Goal: Book appointment/travel/reservation

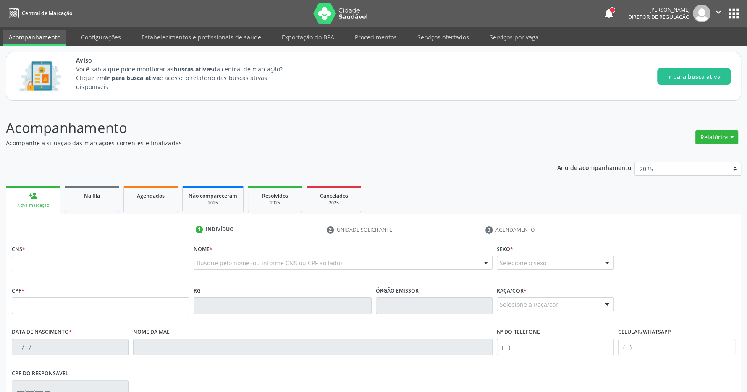
click at [93, 266] on input "text" at bounding box center [101, 264] width 178 height 17
type input "700 0025 5903 9804"
click at [224, 157] on div "Ano de acompanhamento 2025 person_add Nova marcação Na fila Agendados Não compa…" at bounding box center [373, 333] width 735 height 354
type input "085.905.334-25"
type input "[DATE]"
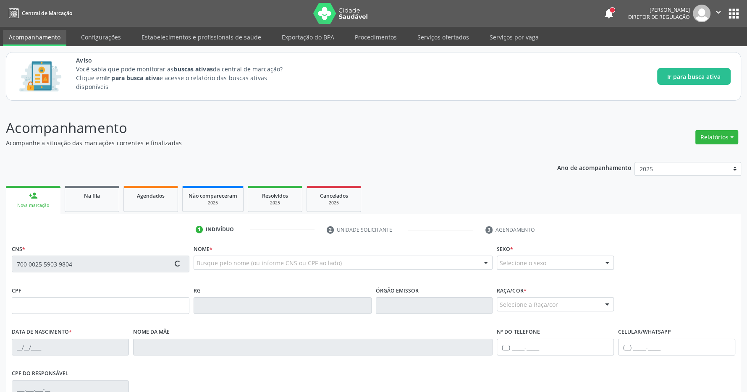
type input "[PERSON_NAME]"
type input "[PHONE_NUMBER]"
type input "029.182.734-90"
type input "S/N"
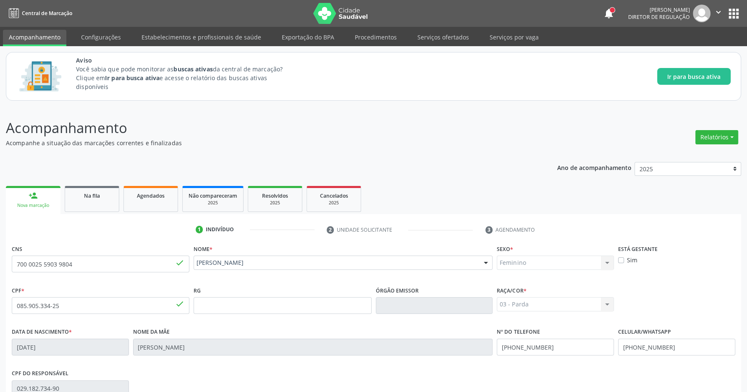
scroll to position [124, 0]
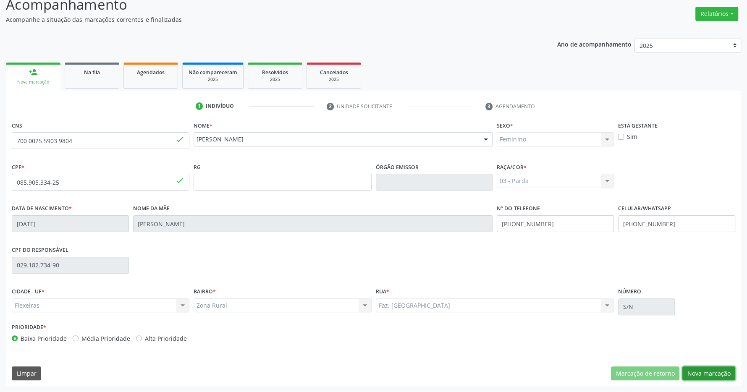
click at [713, 366] on button "Nova marcação" at bounding box center [708, 373] width 53 height 14
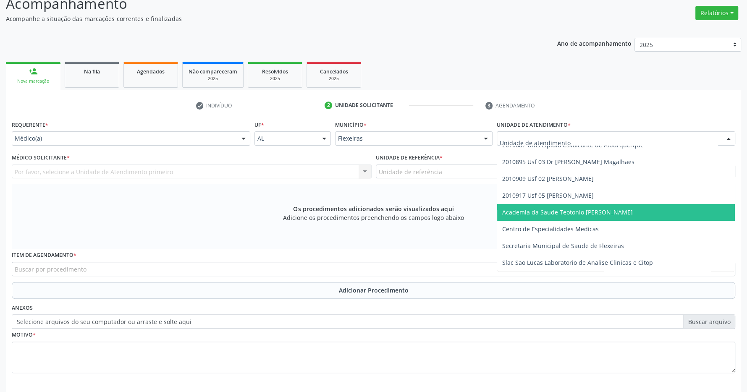
scroll to position [0, 0]
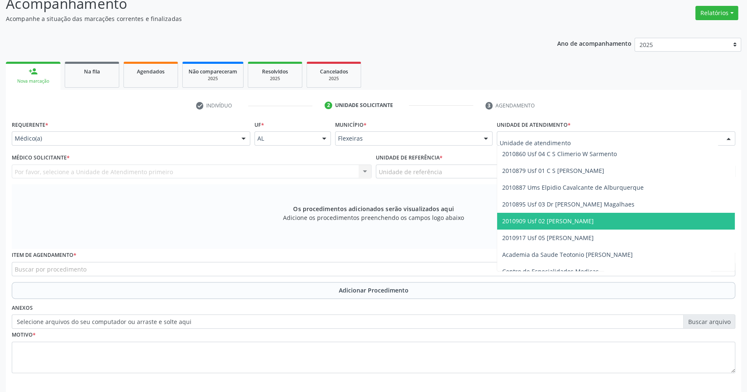
click at [594, 221] on span "2010909 Usf 02 [PERSON_NAME]" at bounding box center [548, 221] width 92 height 8
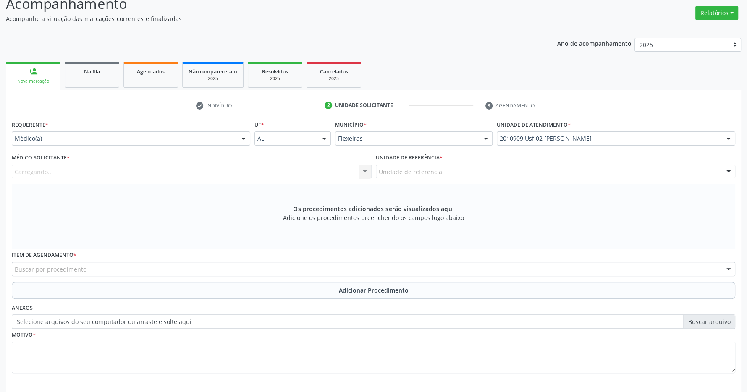
click at [318, 177] on div "Carregando... Nenhum resultado encontrado para: " " Não há nenhuma opção para s…" at bounding box center [192, 172] width 360 height 14
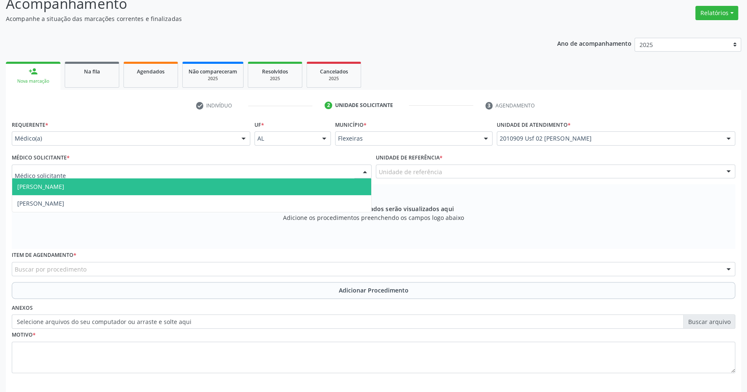
click at [195, 168] on div at bounding box center [192, 172] width 360 height 14
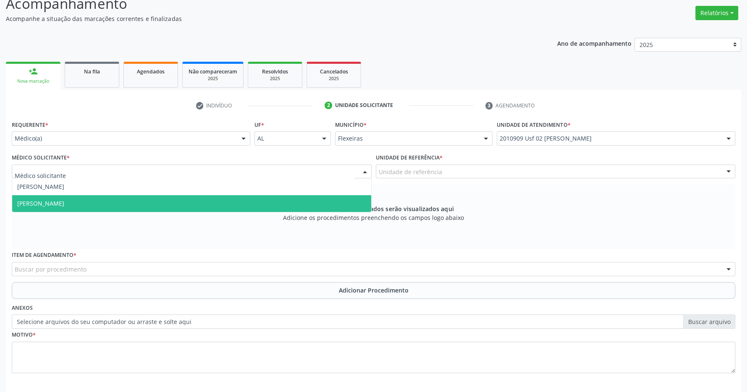
click at [160, 200] on span "[PERSON_NAME]" at bounding box center [191, 203] width 359 height 17
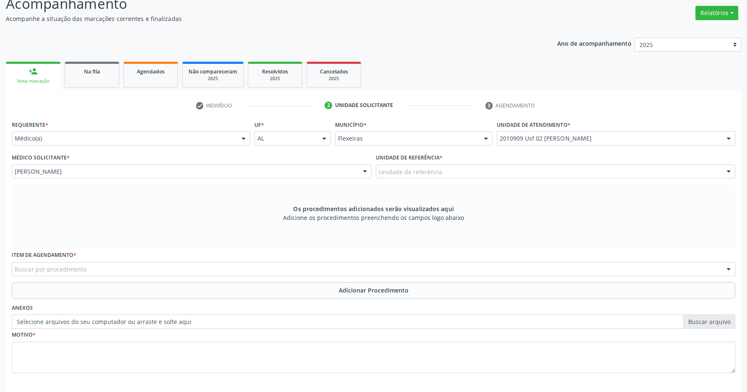
click at [477, 169] on div "Unidade de referência" at bounding box center [556, 172] width 360 height 14
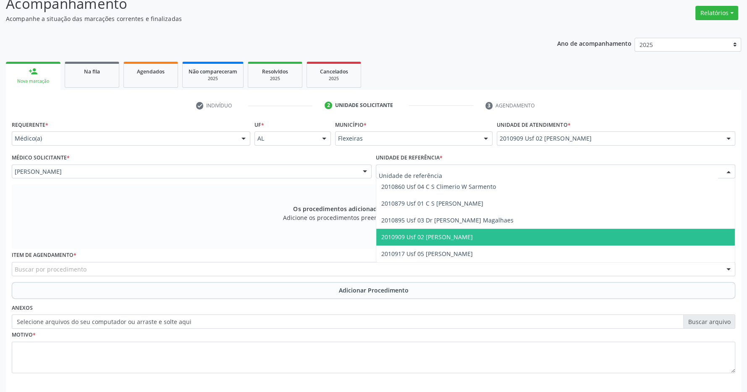
click at [472, 234] on span "2010909 Usf 02 [PERSON_NAME]" at bounding box center [427, 237] width 92 height 8
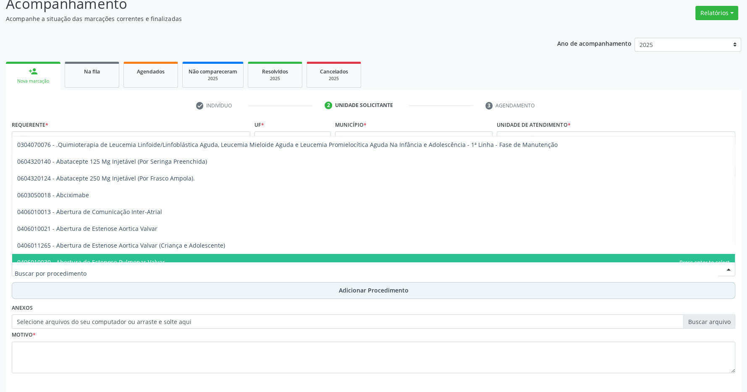
click at [98, 289] on button "Adicionar Procedimento" at bounding box center [373, 290] width 723 height 17
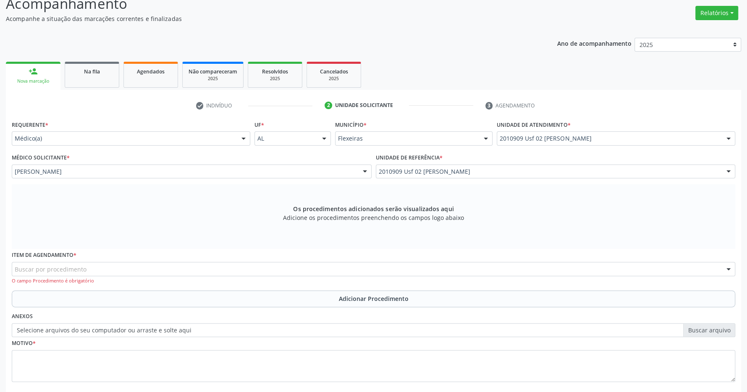
click at [96, 271] on div "Buscar por procedimento" at bounding box center [373, 269] width 723 height 14
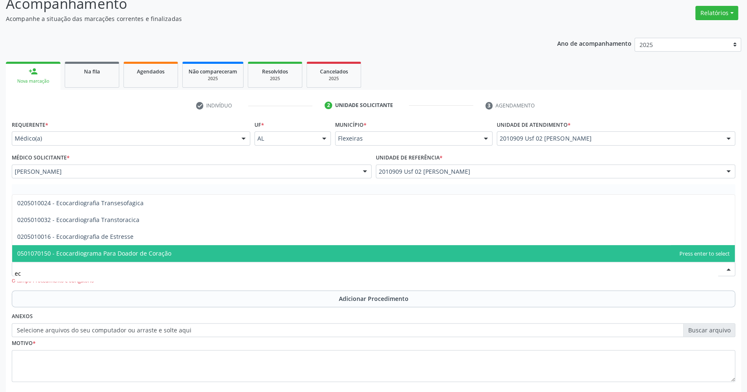
type input "e"
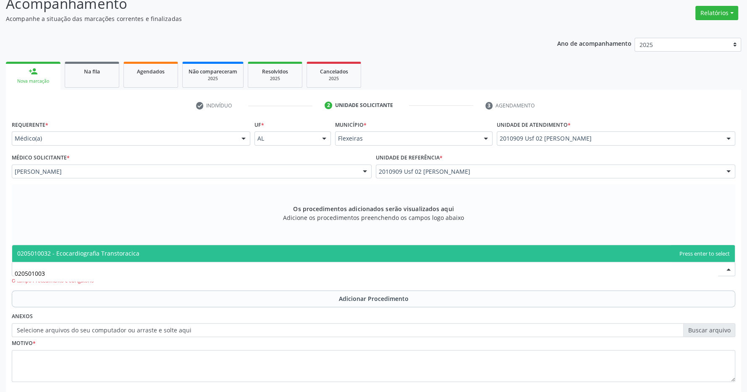
type input "0205010032"
click at [73, 252] on span "0205010032 - Ecocardiografia Transtoracica" at bounding box center [78, 253] width 122 height 8
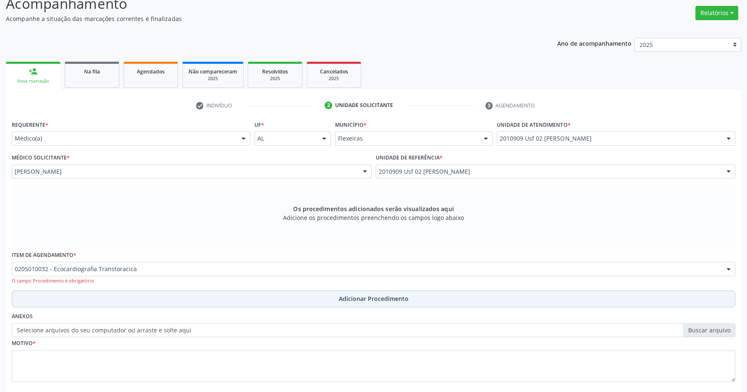
click at [361, 298] on span "Adicionar Procedimento" at bounding box center [374, 298] width 70 height 9
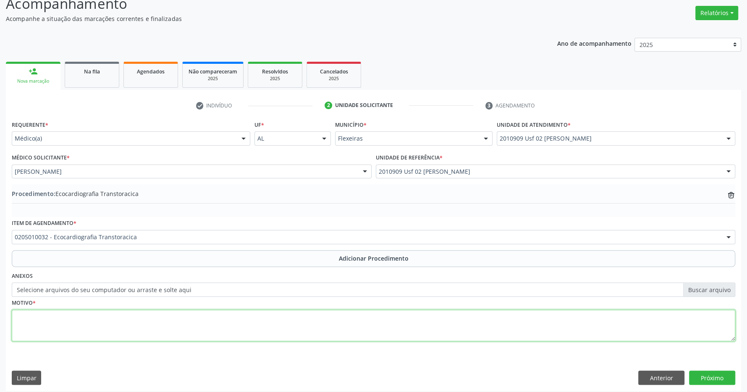
click at [118, 320] on textarea at bounding box center [373, 326] width 723 height 32
type textarea "dupla lesão mital importante"
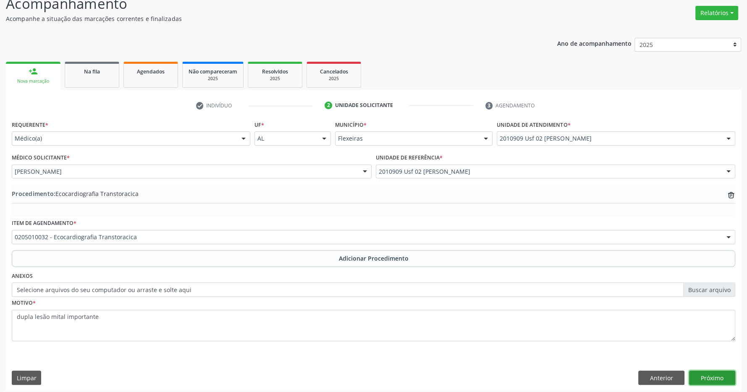
click at [720, 375] on button "Próximo" at bounding box center [712, 378] width 46 height 14
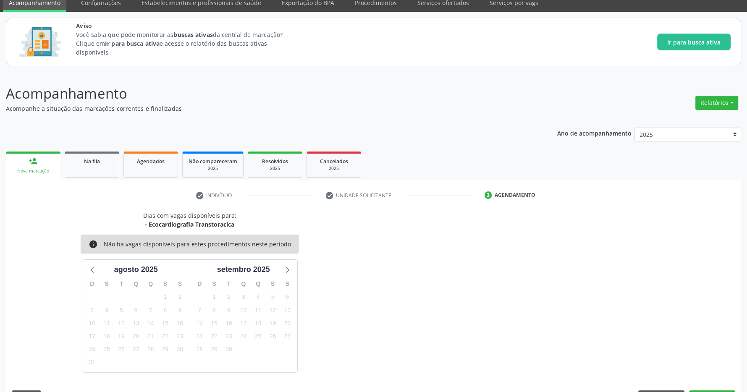
scroll to position [59, 0]
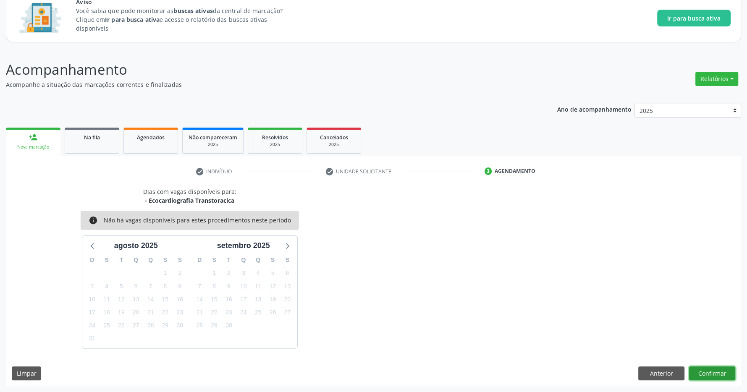
click at [713, 373] on button "Confirmar" at bounding box center [712, 373] width 46 height 14
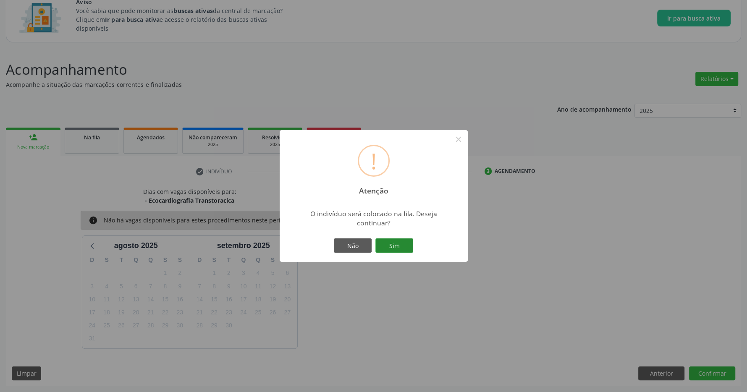
click at [398, 246] on button "Sim" at bounding box center [394, 245] width 38 height 14
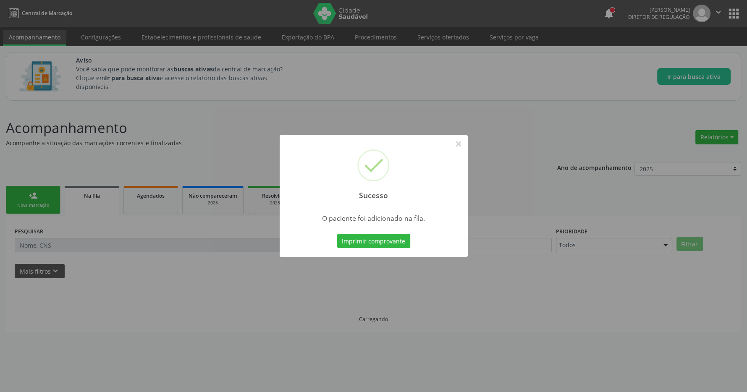
scroll to position [0, 0]
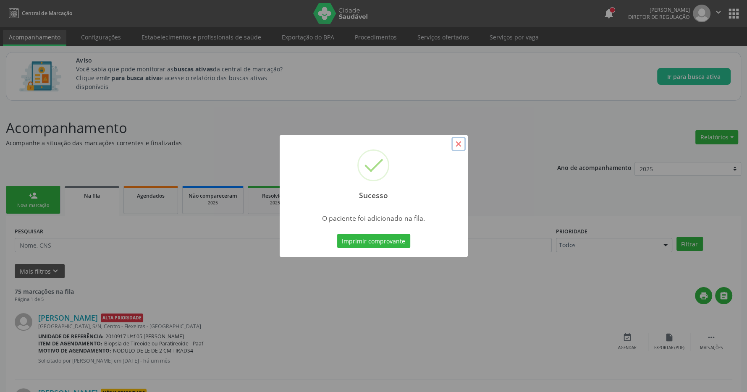
click at [457, 143] on button "×" at bounding box center [458, 144] width 14 height 14
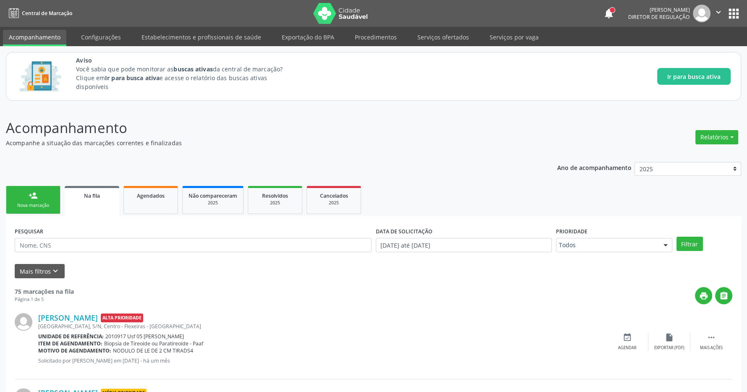
click at [728, 11] on button "apps" at bounding box center [733, 13] width 15 height 15
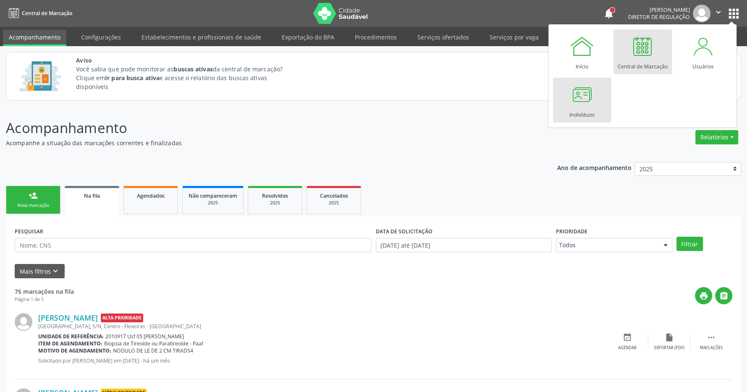
click at [581, 98] on div at bounding box center [581, 94] width 25 height 25
